Goal: Task Accomplishment & Management: Manage account settings

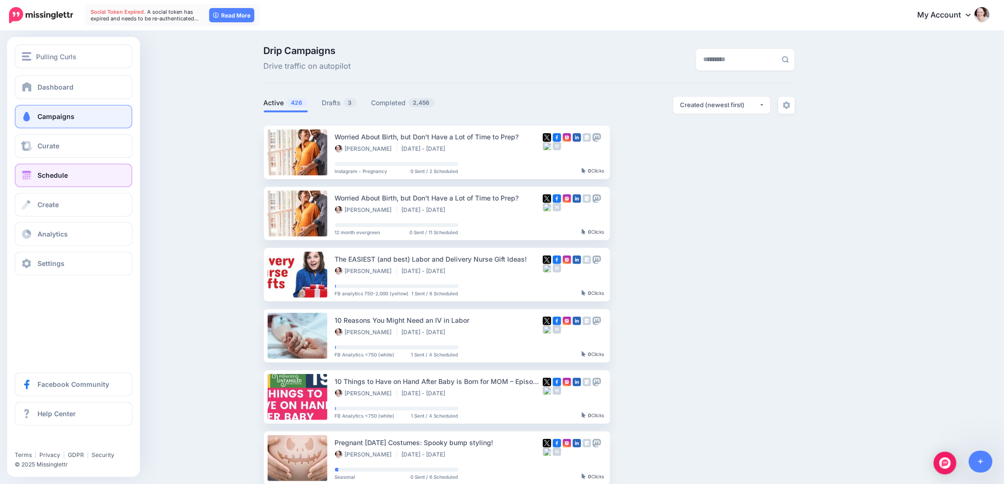
click at [34, 169] on link "Schedule" at bounding box center [74, 176] width 118 height 24
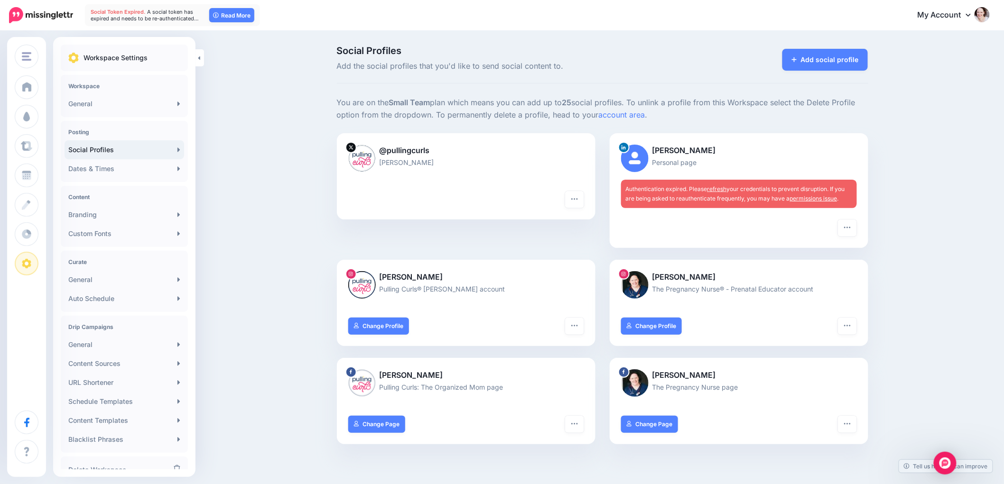
click at [720, 184] on div "Authentication expired. Please refresh your credentials to prevent disruption. …" at bounding box center [739, 194] width 236 height 28
click at [719, 187] on link "refresh" at bounding box center [716, 188] width 19 height 7
